Goal: Transaction & Acquisition: Purchase product/service

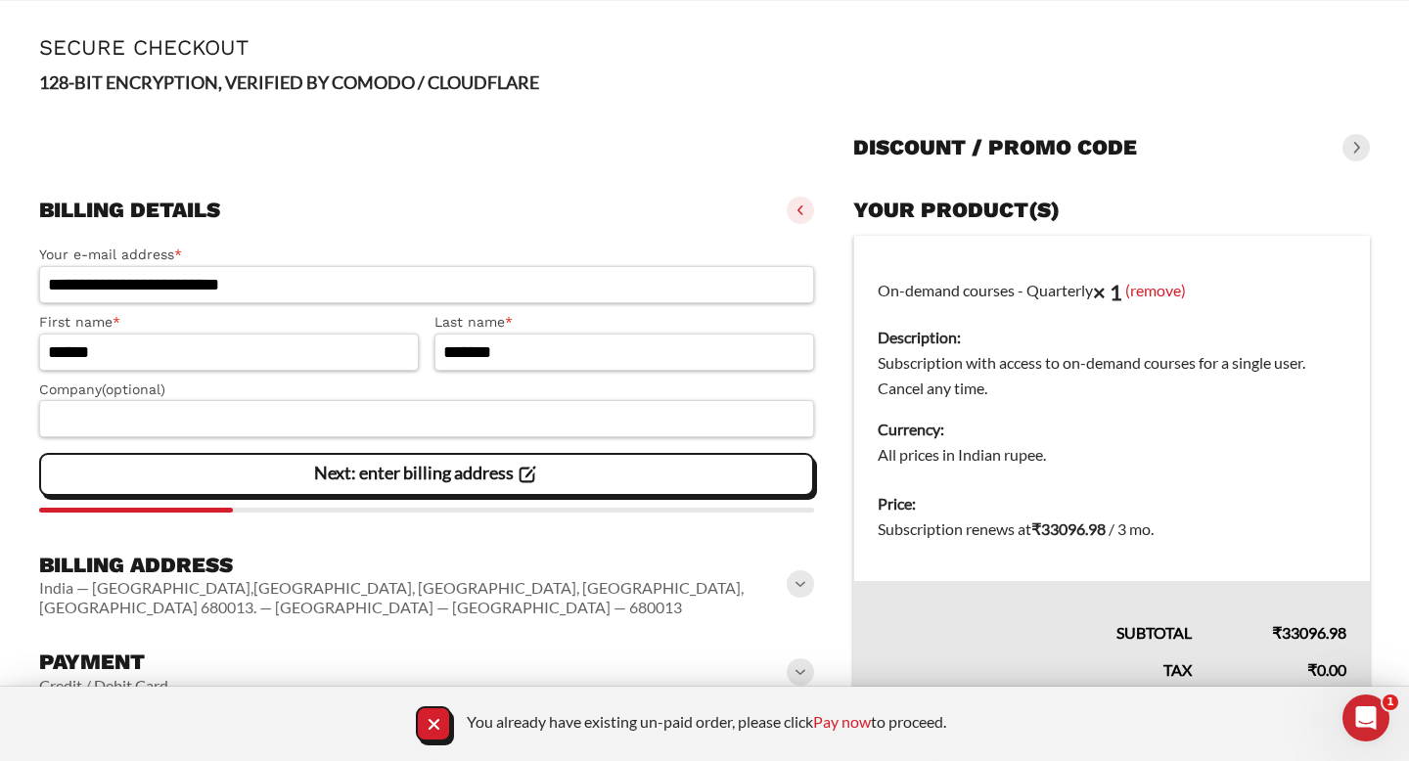
scroll to position [99, 0]
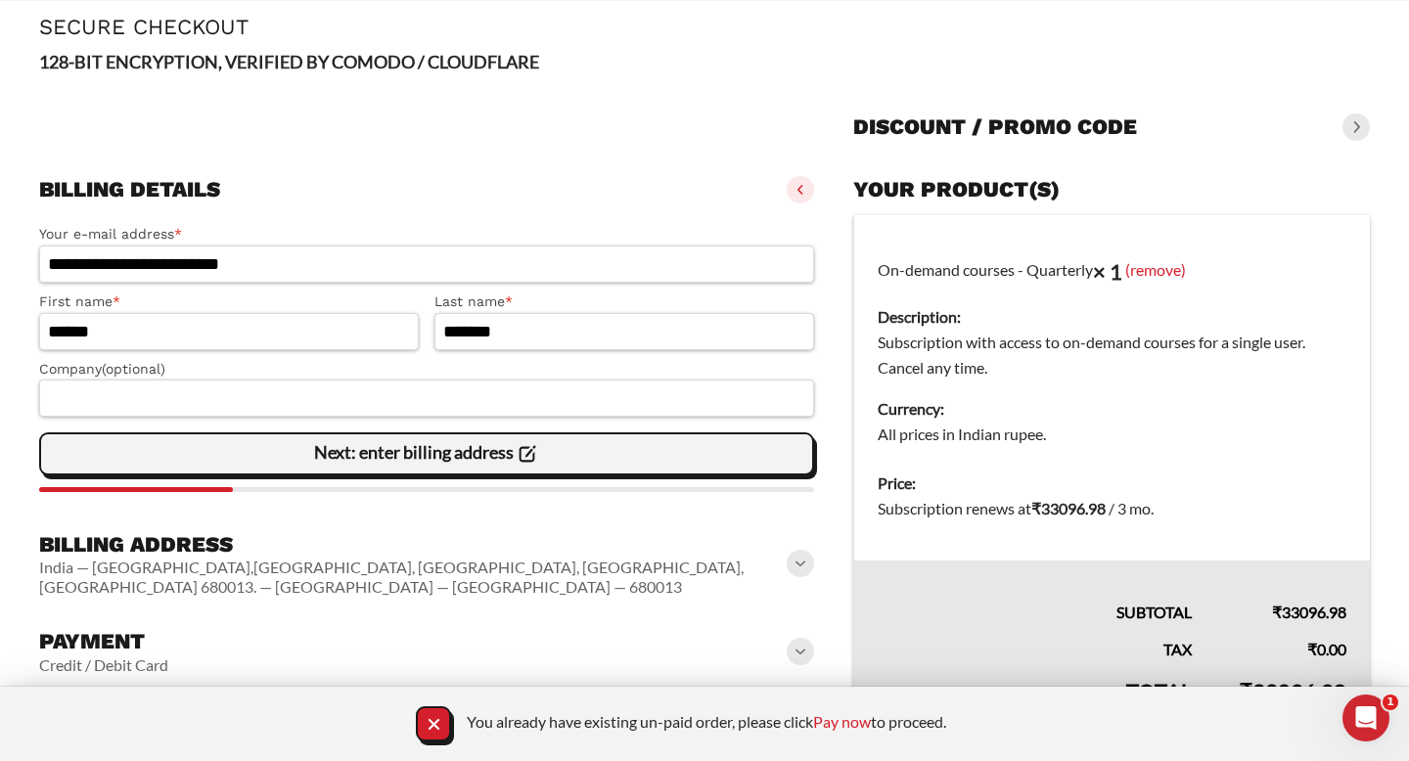
click at [314, 471] on span "Next: enter billing address" at bounding box center [427, 453] width 226 height 41
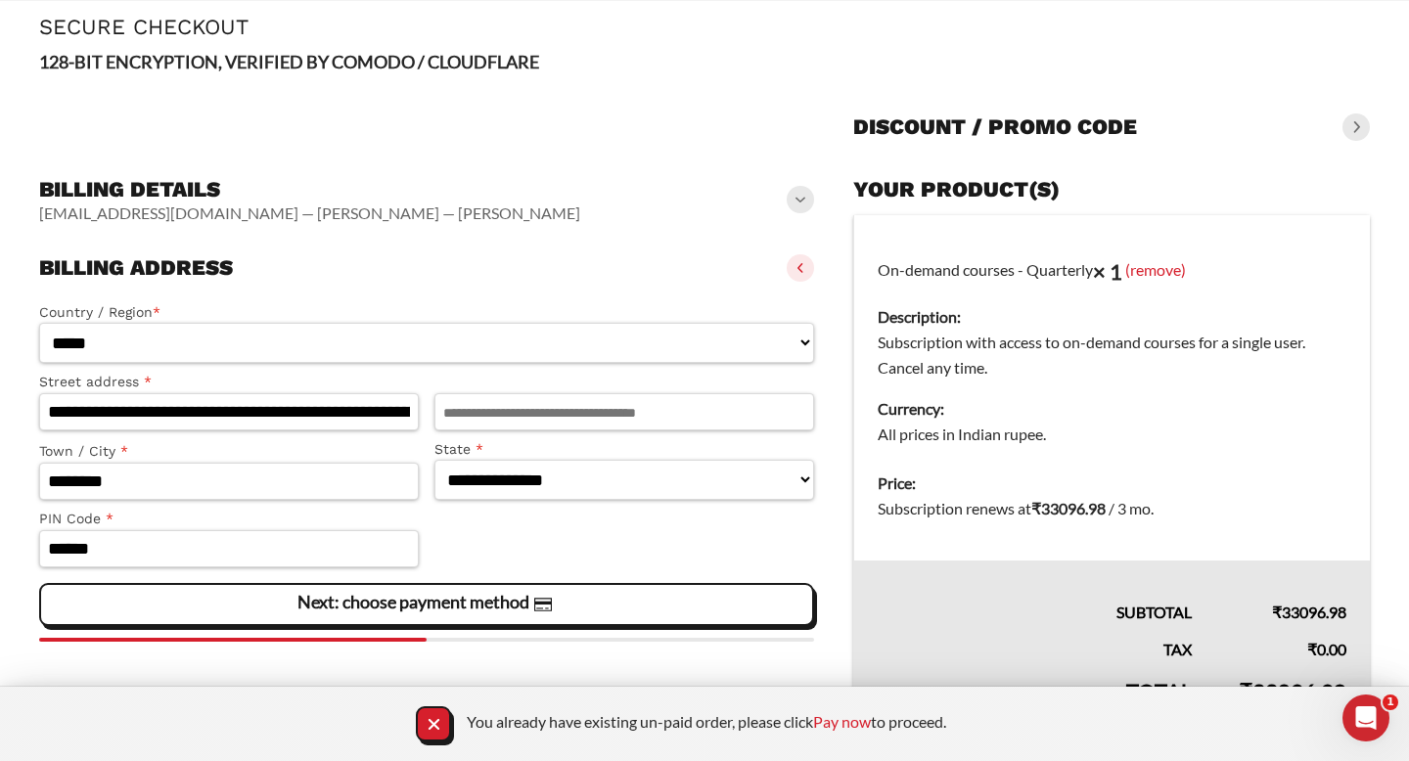
scroll to position [176, 0]
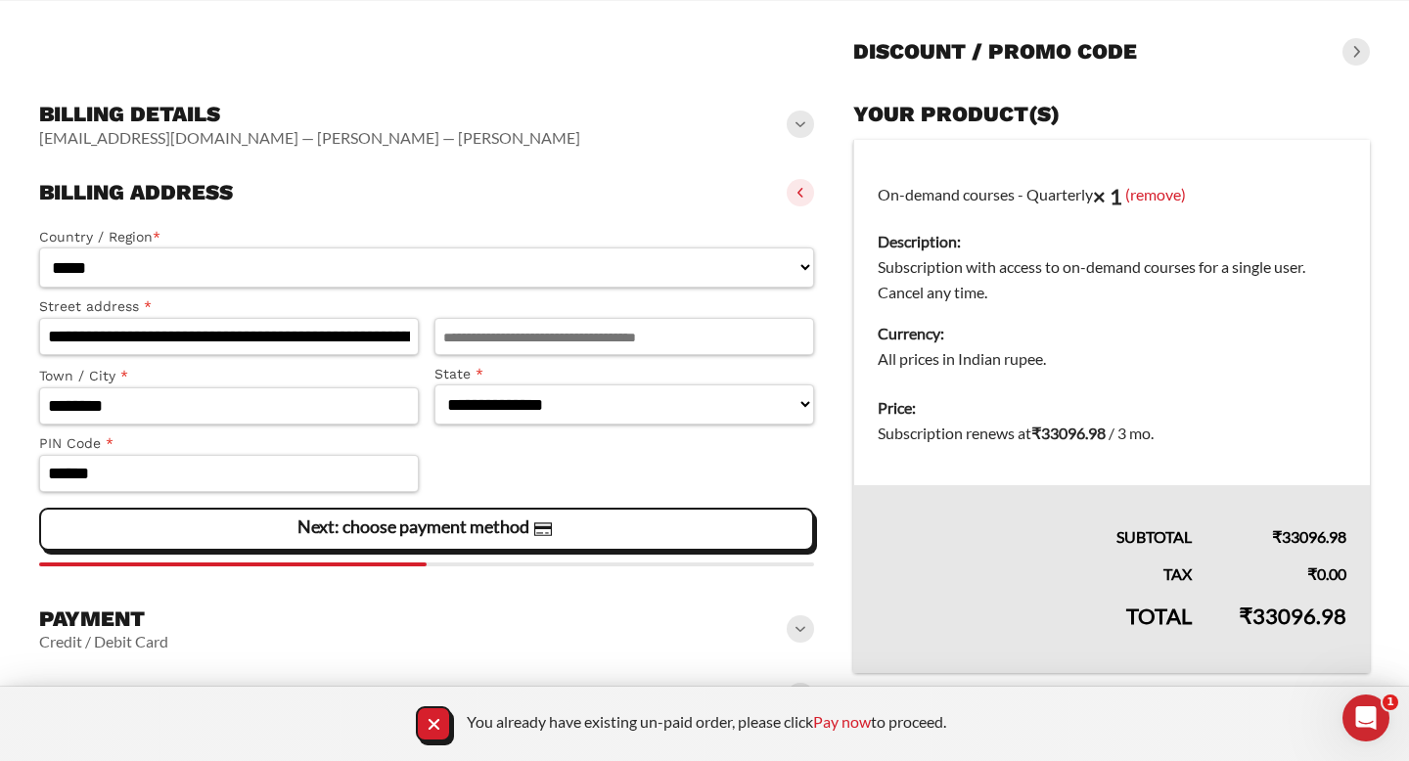
click at [306, 505] on div "**********" at bounding box center [426, 392] width 775 height 348
click at [0, 0] on slot "Next: choose payment method" at bounding box center [0, 0] width 0 height 0
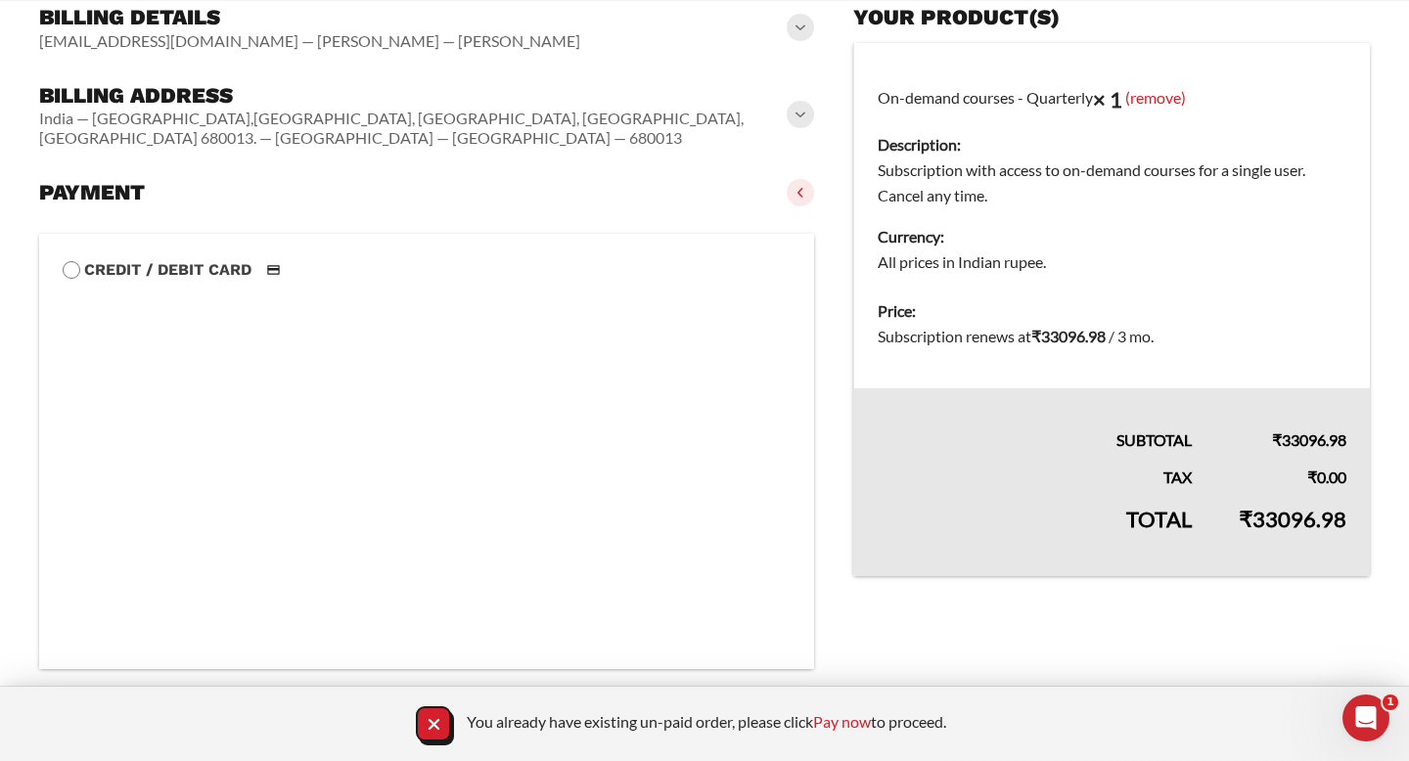
scroll to position [383, 0]
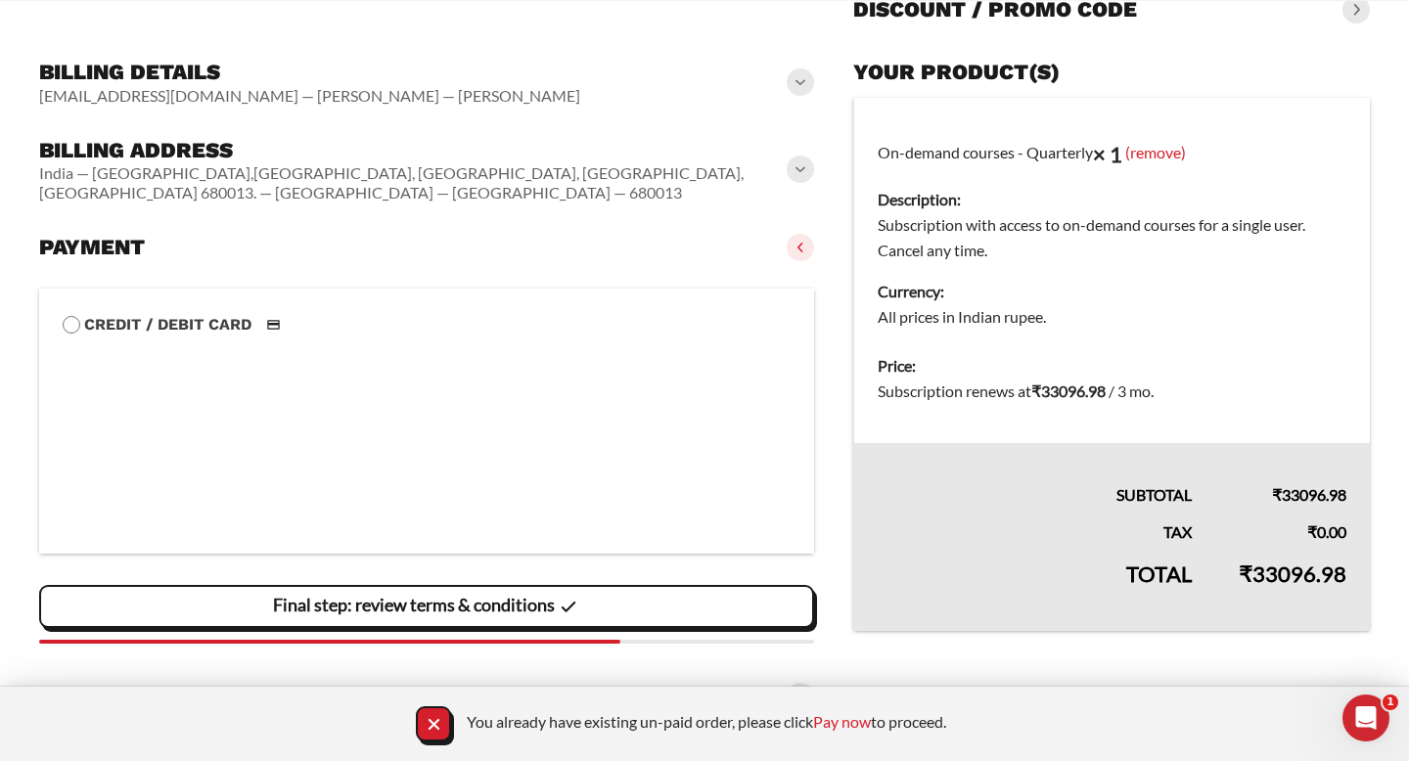
click at [0, 0] on slot "Final step: review terms & conditions" at bounding box center [0, 0] width 0 height 0
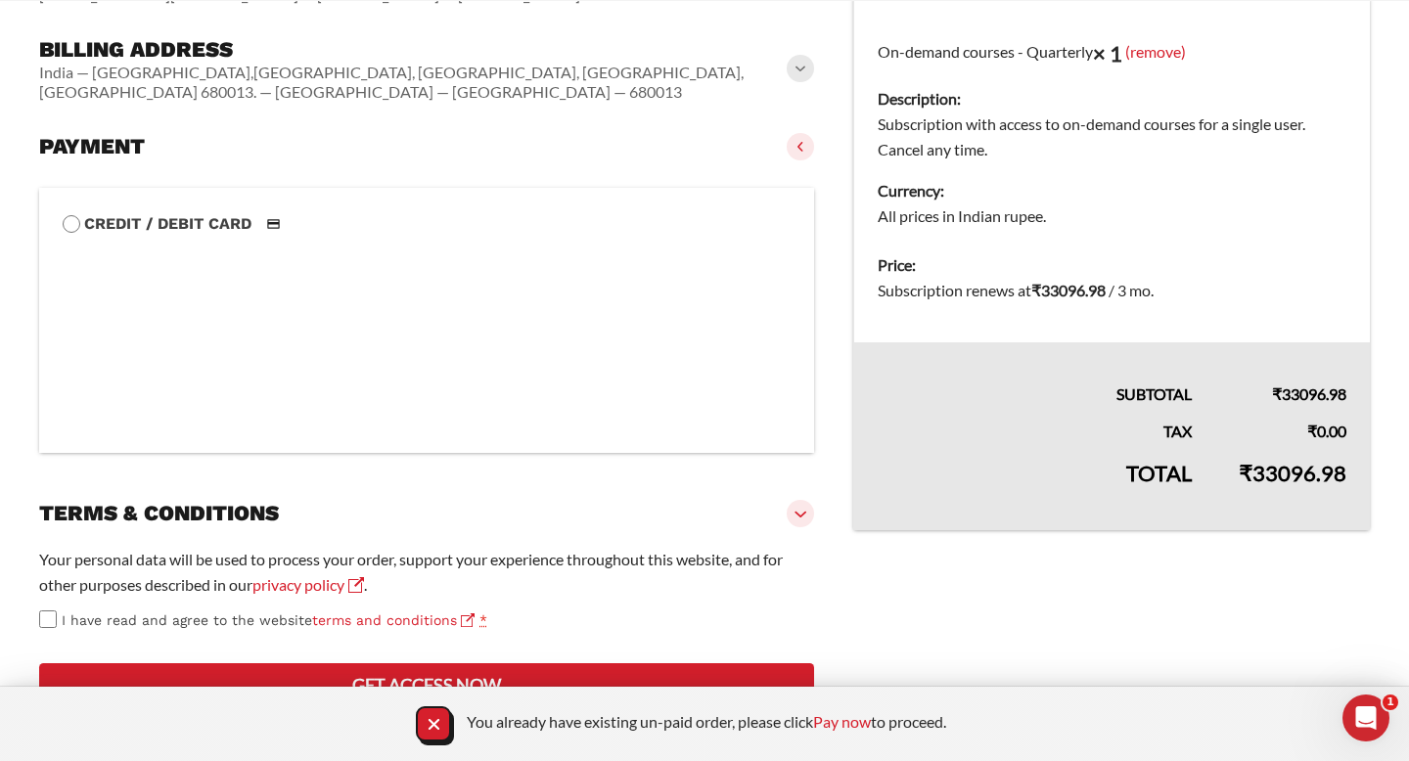
scroll to position [387, 0]
click at [196, 669] on button "Get access now" at bounding box center [426, 684] width 775 height 43
click at [425, 729] on icon "Close Notification" at bounding box center [434, 724] width 26 height 26
